Goal: Task Accomplishment & Management: Manage account settings

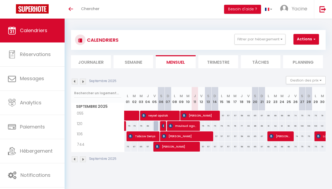
click at [157, 81] on div "Septembre 2025 Gestion des prix Nb Nuits minimum Règles Disponibilité" at bounding box center [198, 81] width 255 height 11
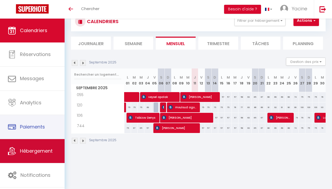
scroll to position [19, 0]
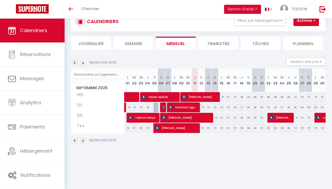
click at [73, 61] on img at bounding box center [75, 63] width 6 height 6
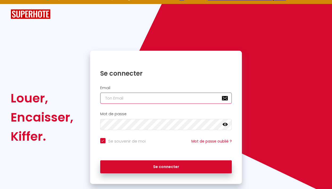
type input "[EMAIL_ADDRESS][DOMAIN_NAME]"
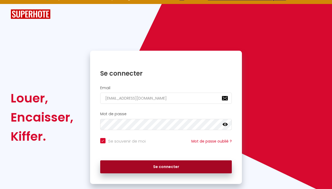
click at [156, 163] on button "Se connecter" at bounding box center [166, 167] width 132 height 13
checkbox input "true"
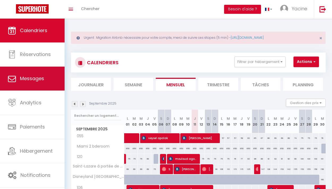
click at [34, 75] on link "Messages" at bounding box center [32, 79] width 65 height 24
select select "message"
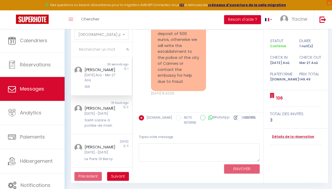
scroll to position [2322, 0]
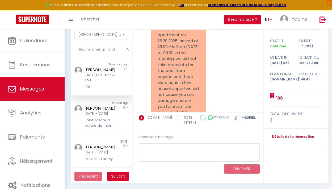
click at [165, 65] on pre "good afternoon. we rented your apartment on 26.28.2025, arrived at 23.00 - left…" at bounding box center [179, 92] width 42 height 144
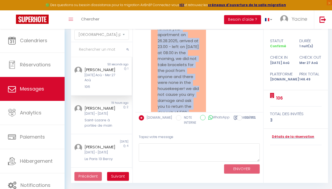
click at [165, 65] on pre "good afternoon. we rented your apartment on 26.28.2025, arrived at 23.00 - left…" at bounding box center [179, 92] width 42 height 144
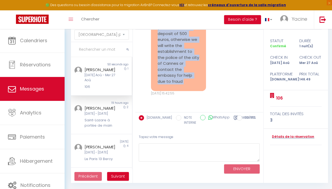
copy div "good afternoon. we rented your apartment on 26.28.2025, arrived at 23.00 - left…"
click at [243, 62] on div "good afternoon. we rented your apartment on 26.28.2025, arrived at 23.00 - left…" at bounding box center [199, 15] width 124 height 183
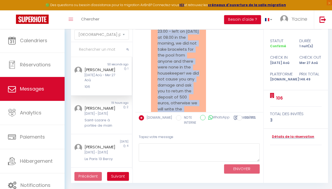
scroll to position [2337, 0]
click at [166, 64] on pre "good afternoon. we rented your apartment on 26.28.2025, arrived at 23.00 - left…" at bounding box center [179, 77] width 42 height 144
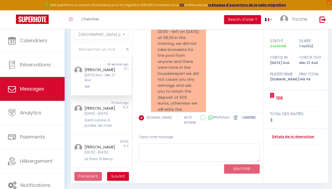
click at [166, 64] on pre "good afternoon. we rented your apartment on 26.28.2025, arrived at 23.00 - left…" at bounding box center [179, 77] width 42 height 144
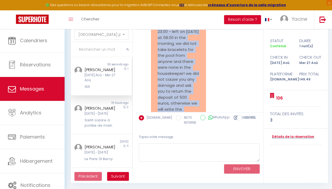
click at [166, 64] on pre "good afternoon. we rented your apartment on 26.28.2025, arrived at 23.00 - left…" at bounding box center [179, 77] width 42 height 144
copy div "good afternoon. we rented your apartment on 26.28.2025, arrived at 23.00 - left…"
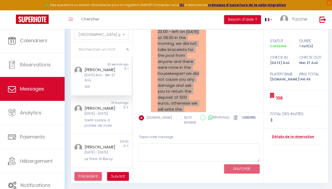
drag, startPoint x: 166, startPoint y: 64, endPoint x: 189, endPoint y: 78, distance: 26.4
click at [189, 78] on pre "good afternoon. we rented your apartment on 26.28.2025, arrived at 23.00 - left…" at bounding box center [179, 77] width 42 height 144
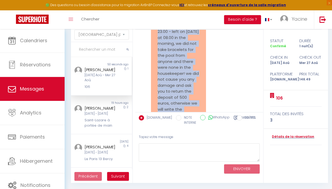
click at [189, 78] on pre "good afternoon. we rented your apartment on 26.28.2025, arrived at 23.00 - left…" at bounding box center [179, 77] width 42 height 144
click at [184, 98] on pre "good afternoon. we rented your apartment on 26.28.2025, arrived at 23.00 - left…" at bounding box center [179, 77] width 42 height 144
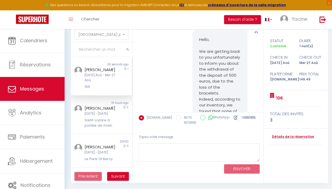
scroll to position [1970, 0]
click at [218, 84] on pre "Hello, We are getting back to you unfortunately to inform you about the withdra…" at bounding box center [220, 115] width 42 height 156
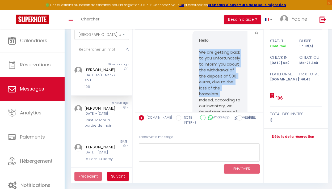
click at [218, 84] on pre "Hello, We are getting back to you unfortunately to inform you about the withdra…" at bounding box center [220, 115] width 42 height 156
copy pre "We are getting back to you unfortunately to inform you about the withdrawal of …"
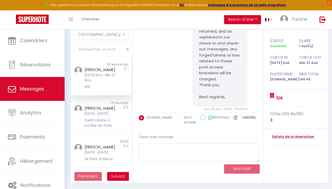
scroll to position [2066, 0]
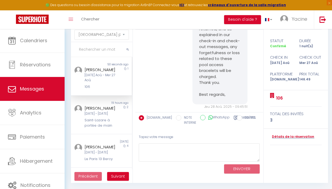
click at [214, 74] on pre "Hello, We are getting back to you unfortunately to inform you about the withdra…" at bounding box center [220, 20] width 42 height 156
click at [215, 73] on pre "Hello, We are getting back to you unfortunately to inform you about the withdra…" at bounding box center [220, 20] width 42 height 156
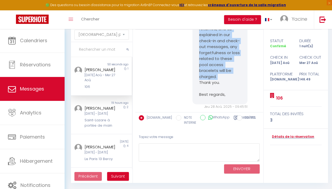
click at [215, 73] on pre "Hello, We are getting back to you unfortunately to inform you about the withdra…" at bounding box center [220, 20] width 42 height 156
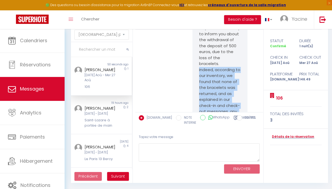
scroll to position [2002, 0]
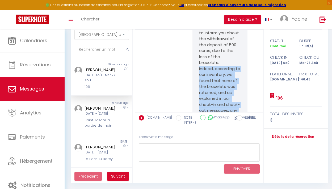
copy pre "Indeed, according to our inventory, we found that none of the bracelets was ret…"
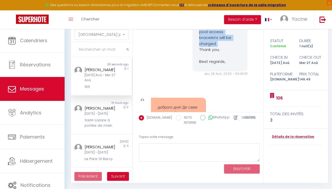
scroll to position [2102, 0]
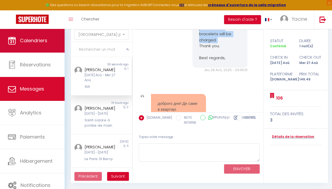
click at [45, 38] on span "Calendriers" at bounding box center [33, 40] width 27 height 7
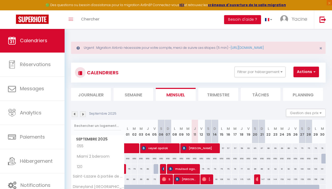
click at [323, 48] on div "Urgent : Migration Airbnb nécessaire pour votre compte, merci de suivre ces éta…" at bounding box center [198, 48] width 255 height 12
click at [321, 48] on span "×" at bounding box center [320, 48] width 3 height 7
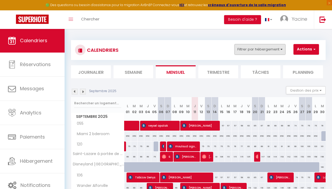
scroll to position [0, 0]
click at [266, 51] on button "Filtrer par hébergement" at bounding box center [260, 49] width 51 height 11
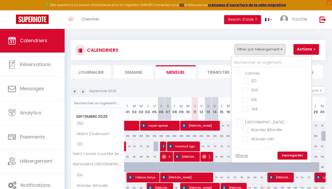
click at [251, 73] on input "Cannes" at bounding box center [277, 72] width 80 height 5
checkbox input "true"
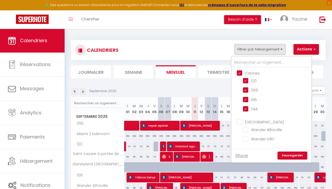
checkbox input "true"
checkbox input "false"
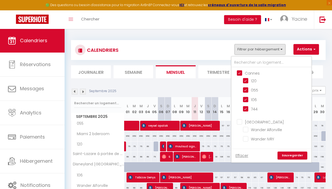
checkbox input "false"
click at [292, 158] on link "Sauvegarder" at bounding box center [293, 156] width 30 height 8
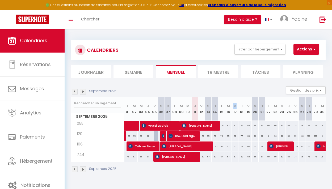
click at [234, 103] on th "M 17" at bounding box center [235, 109] width 7 height 24
